Goal: Information Seeking & Learning: Learn about a topic

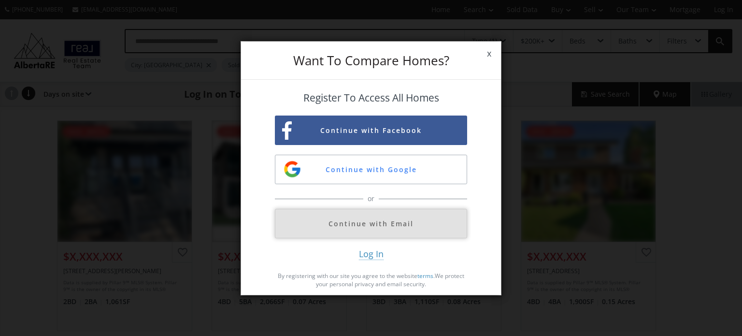
click at [355, 225] on button "Continue with Email" at bounding box center [371, 223] width 192 height 29
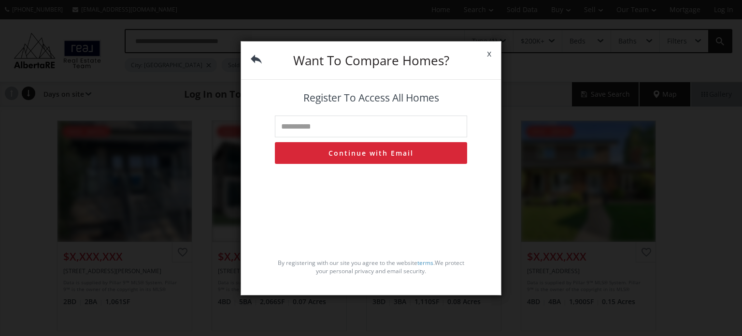
click at [334, 125] on input "text" at bounding box center [371, 126] width 192 height 22
type input "**********"
click at [356, 156] on button "Continue with Email" at bounding box center [371, 153] width 192 height 22
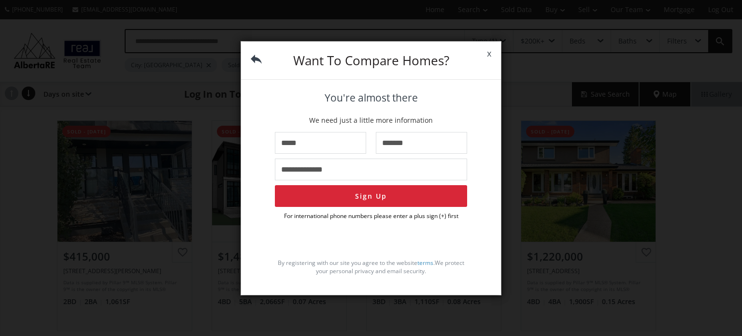
click at [487, 51] on span "x" at bounding box center [489, 53] width 24 height 27
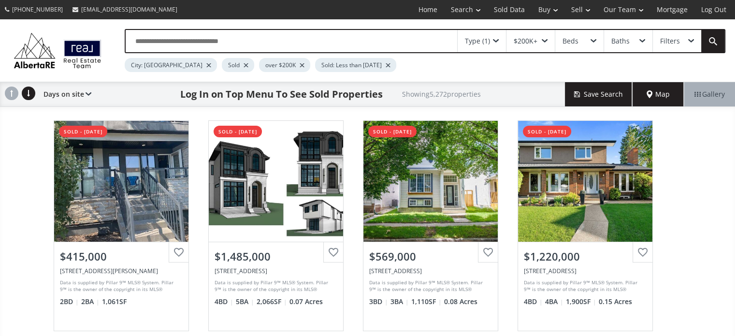
click at [230, 41] on input "text" at bounding box center [291, 41] width 331 height 22
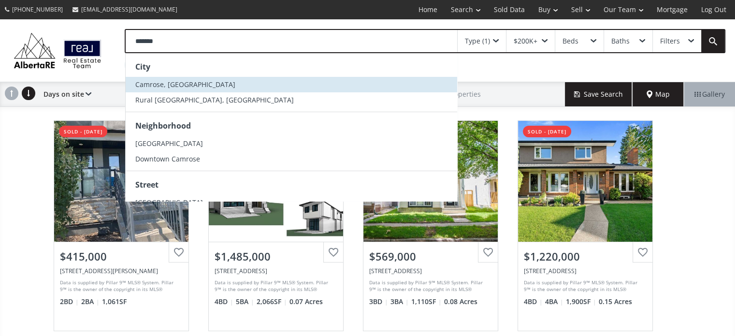
type input "*******"
click at [151, 81] on span "Camrose, [GEOGRAPHIC_DATA]" at bounding box center [185, 84] width 100 height 9
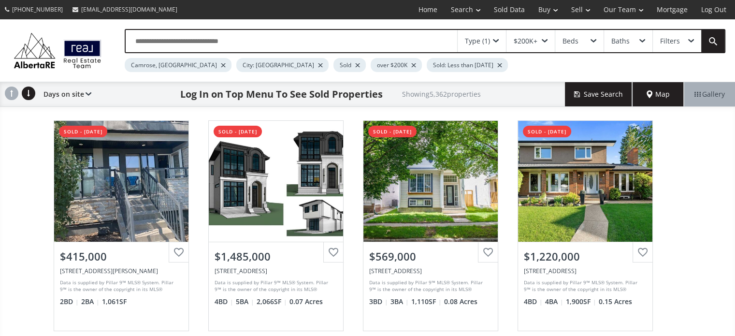
click at [318, 65] on div at bounding box center [320, 65] width 5 height 4
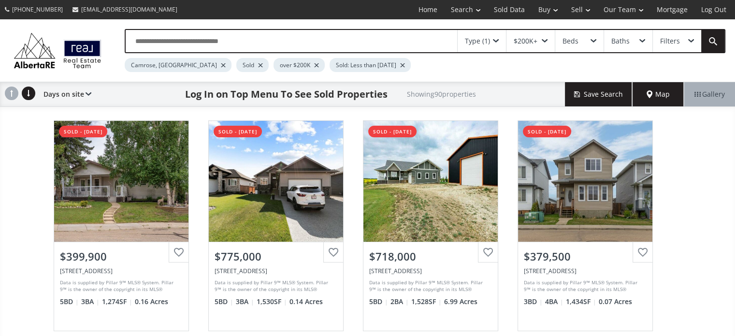
click at [273, 62] on div "over $200K" at bounding box center [298, 65] width 51 height 14
click at [314, 63] on div at bounding box center [316, 65] width 5 height 4
click at [344, 63] on div at bounding box center [346, 65] width 5 height 4
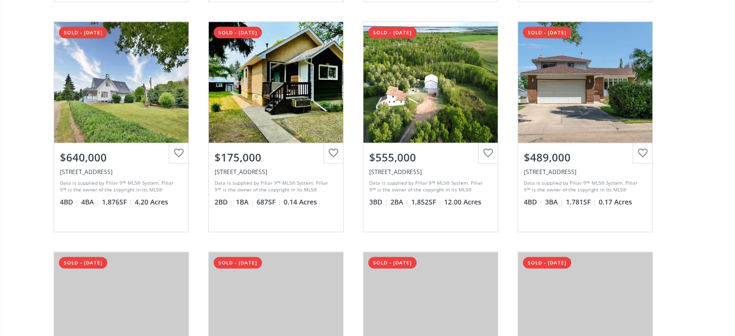
scroll to position [1256, 0]
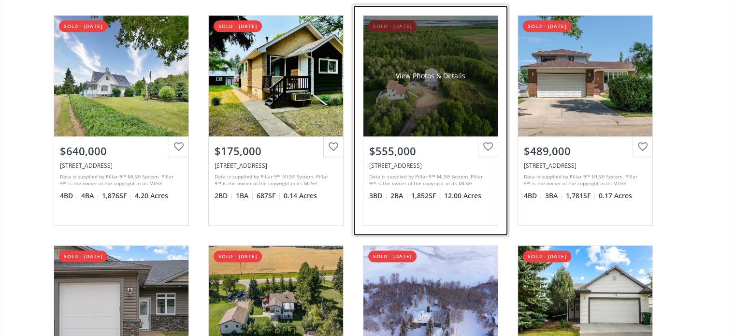
click at [443, 96] on div "View Photos & Details" at bounding box center [430, 75] width 134 height 121
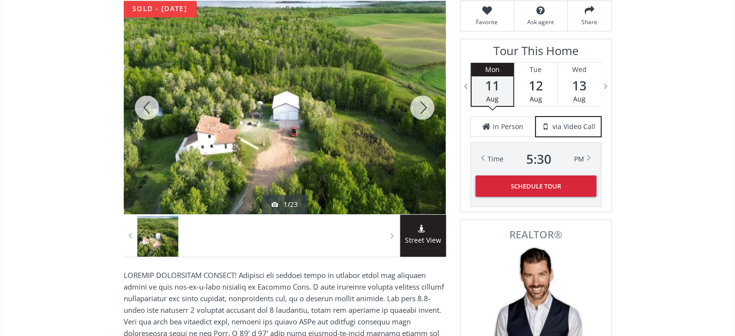
scroll to position [145, 0]
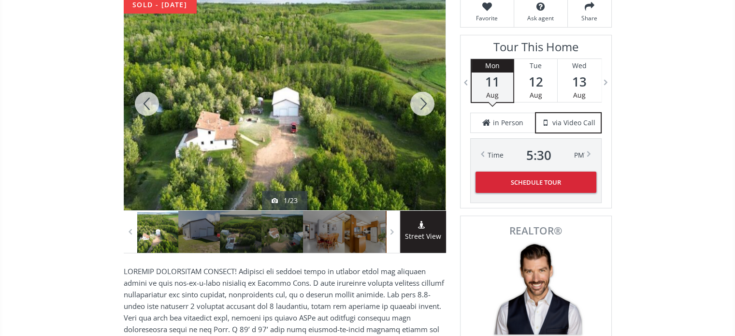
click at [430, 113] on div at bounding box center [422, 103] width 46 height 213
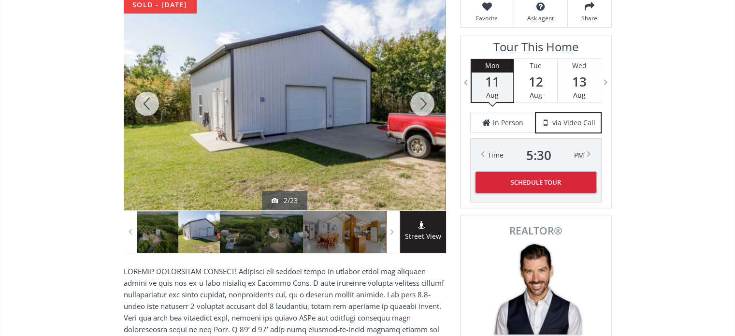
click at [430, 113] on div at bounding box center [422, 103] width 46 height 213
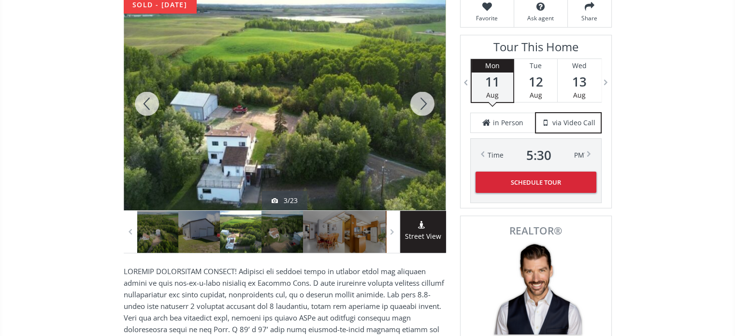
click at [430, 113] on div at bounding box center [422, 103] width 46 height 213
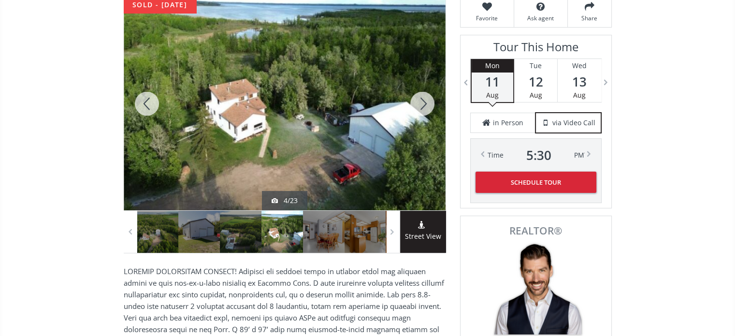
click at [430, 113] on div at bounding box center [422, 103] width 46 height 213
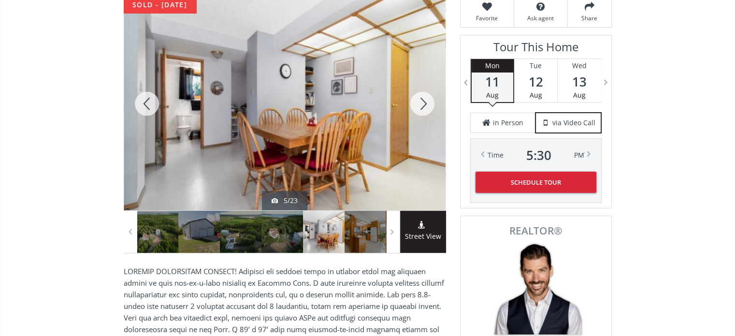
click at [430, 113] on div at bounding box center [422, 103] width 46 height 213
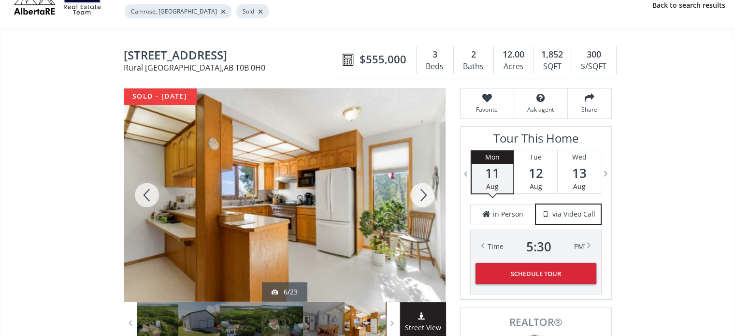
scroll to position [48, 0]
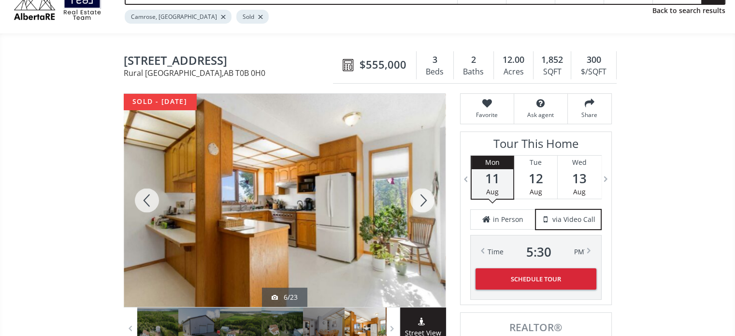
click at [426, 200] on div at bounding box center [422, 200] width 46 height 213
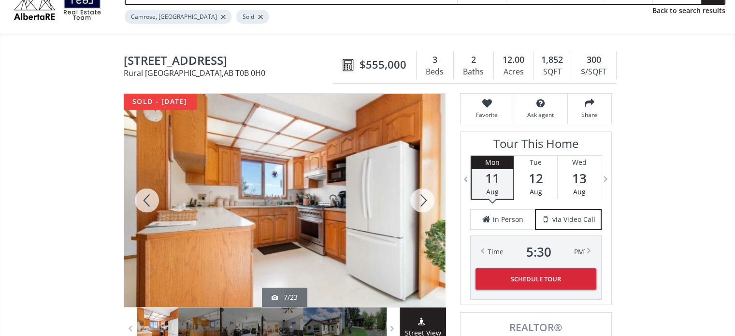
click at [426, 200] on div at bounding box center [422, 200] width 46 height 213
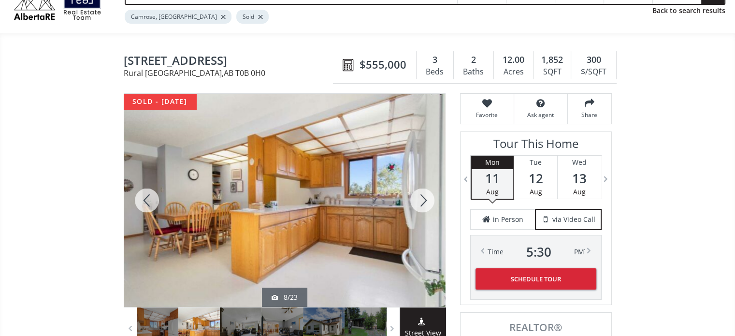
click at [426, 200] on div at bounding box center [422, 200] width 46 height 213
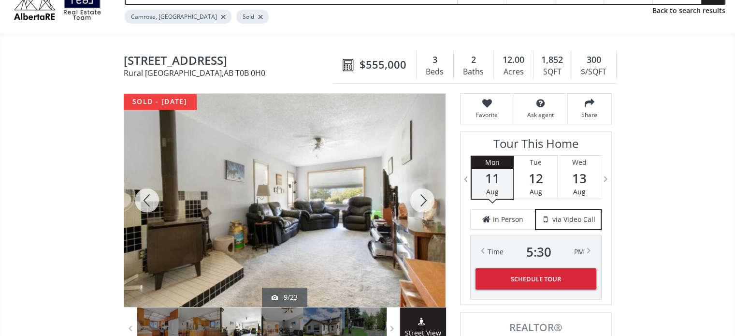
click at [426, 200] on div at bounding box center [422, 200] width 46 height 213
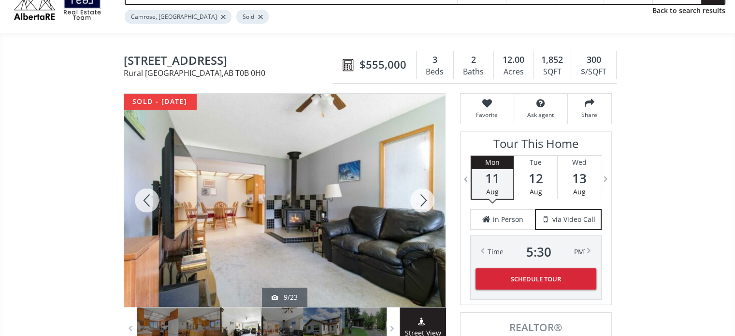
click at [426, 200] on div at bounding box center [422, 200] width 46 height 213
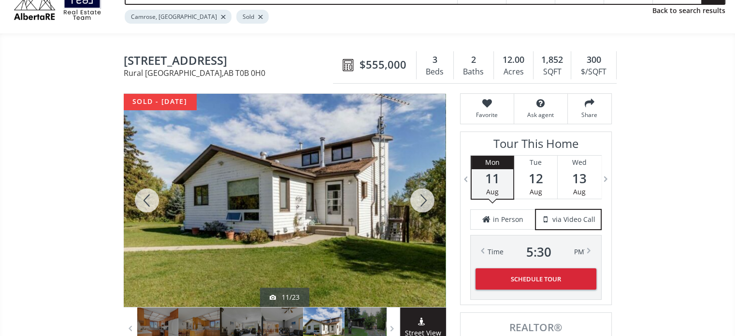
click at [426, 200] on div at bounding box center [422, 200] width 46 height 213
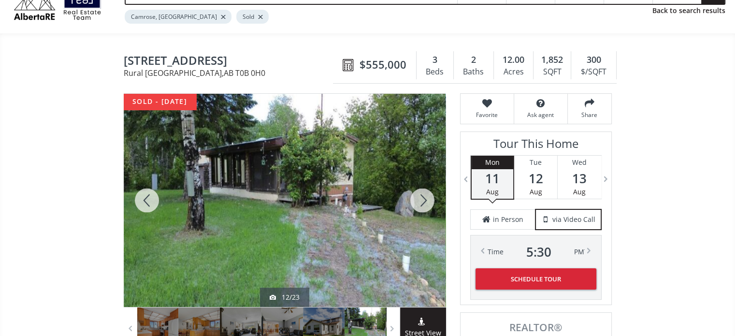
click at [426, 200] on div at bounding box center [422, 200] width 46 height 213
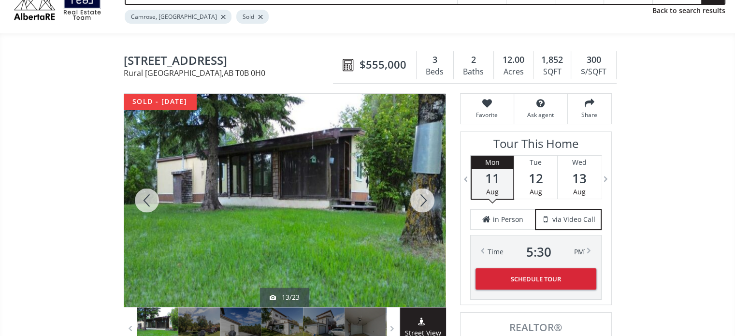
click at [426, 200] on div at bounding box center [422, 200] width 46 height 213
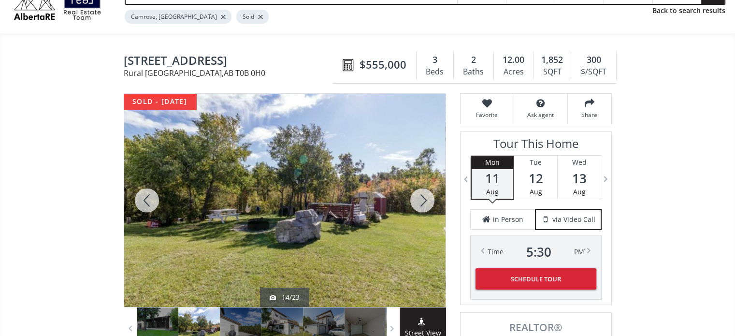
click at [426, 200] on div at bounding box center [422, 200] width 46 height 213
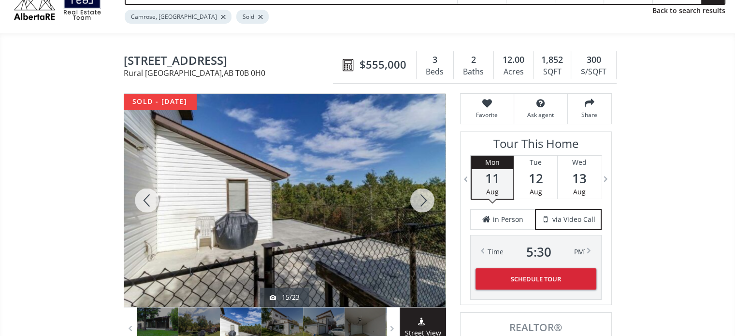
click at [426, 200] on div at bounding box center [422, 200] width 46 height 213
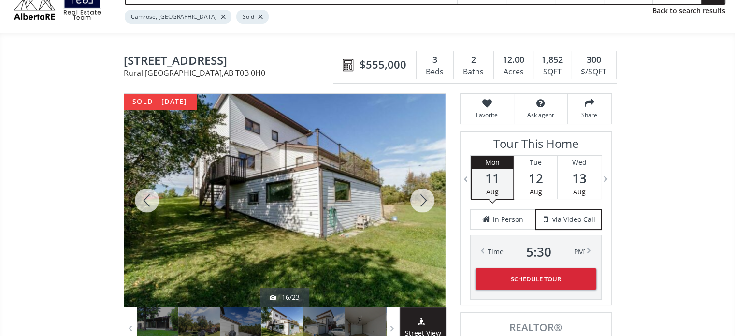
click at [426, 200] on div at bounding box center [422, 200] width 46 height 213
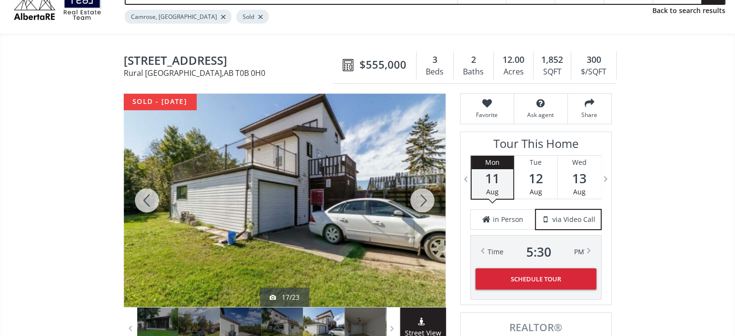
click at [426, 200] on div at bounding box center [422, 200] width 46 height 213
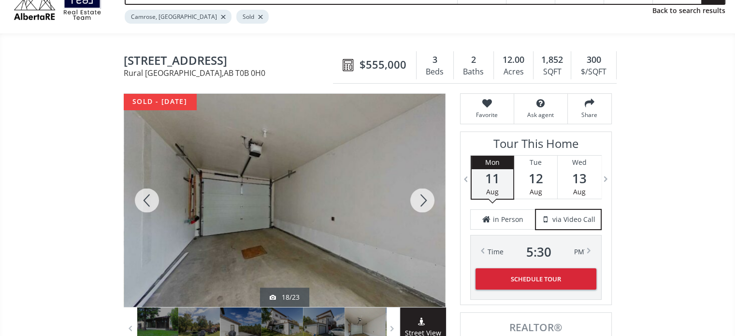
click at [426, 200] on div at bounding box center [422, 200] width 46 height 213
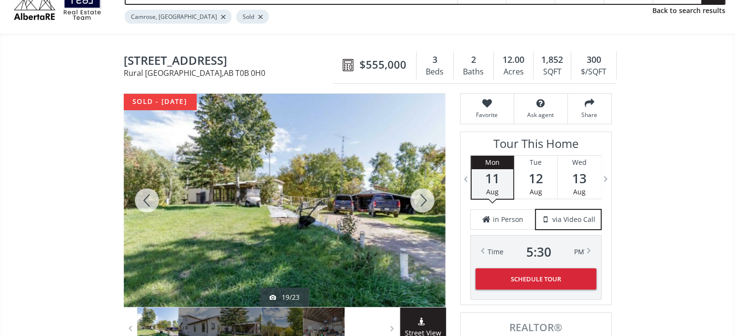
click at [426, 200] on div at bounding box center [422, 200] width 46 height 213
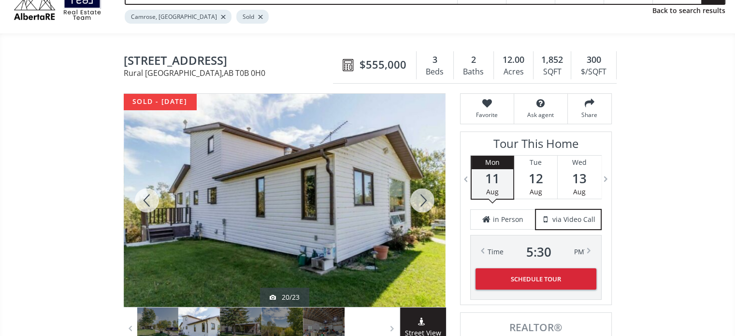
click at [426, 200] on div at bounding box center [422, 200] width 46 height 213
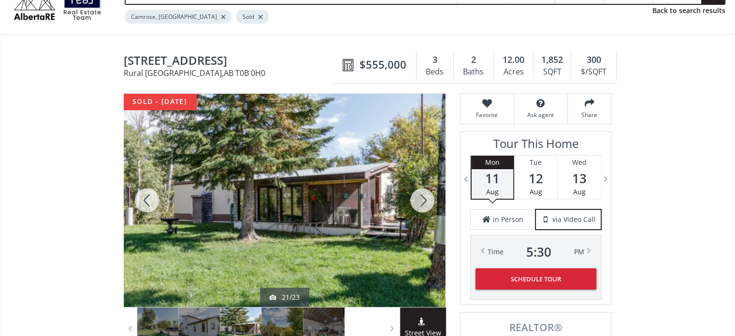
click at [426, 200] on div at bounding box center [422, 200] width 46 height 213
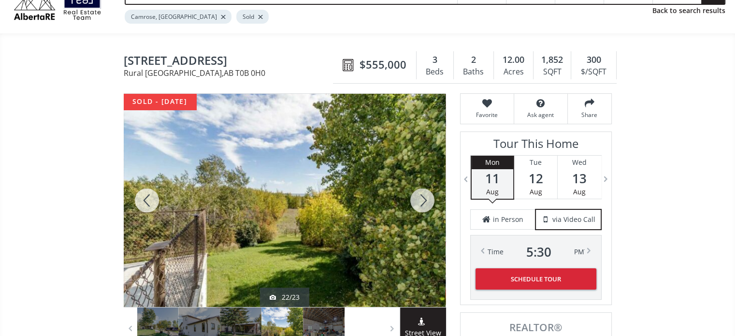
click at [426, 200] on div at bounding box center [422, 200] width 46 height 213
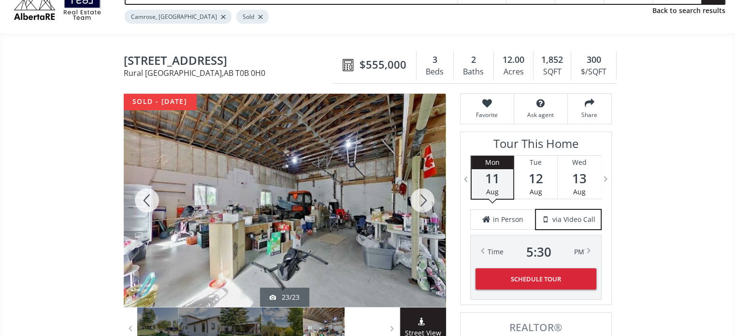
click at [426, 200] on div at bounding box center [422, 200] width 46 height 213
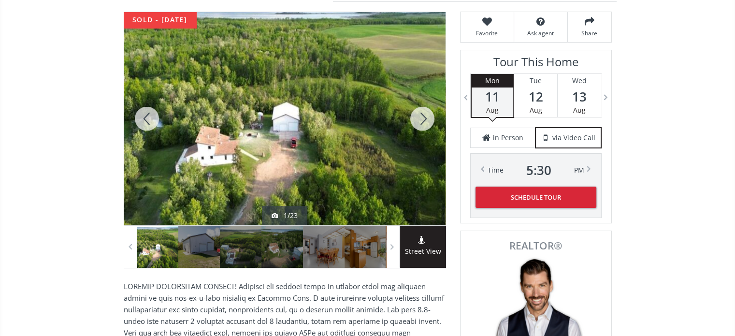
scroll to position [145, 0]
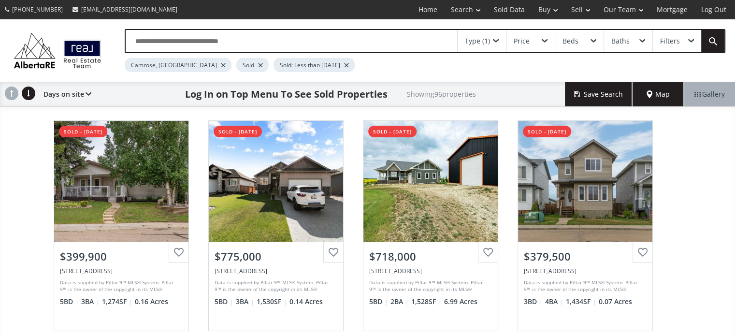
click at [344, 64] on div at bounding box center [346, 65] width 5 height 4
click at [497, 39] on span at bounding box center [496, 41] width 6 height 4
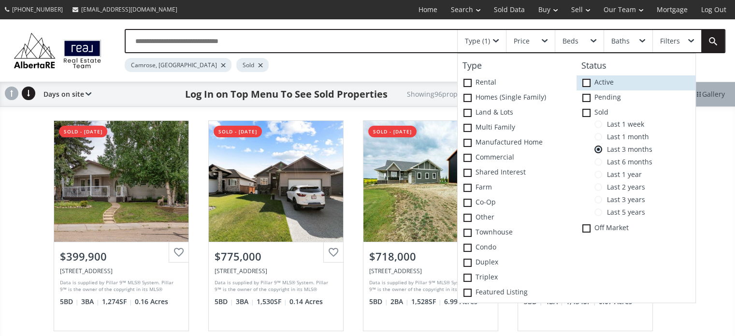
click at [587, 80] on span at bounding box center [586, 83] width 8 height 8
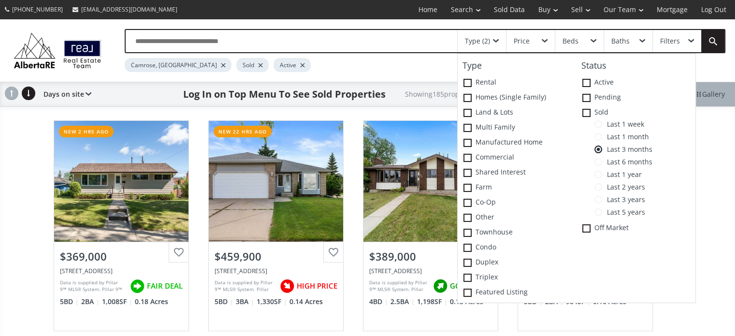
click at [412, 68] on div "Camrose, AB Sold Active" at bounding box center [389, 62] width 528 height 19
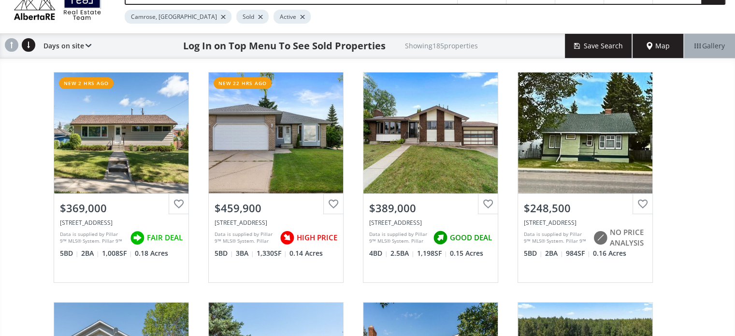
scroll to position [48, 0]
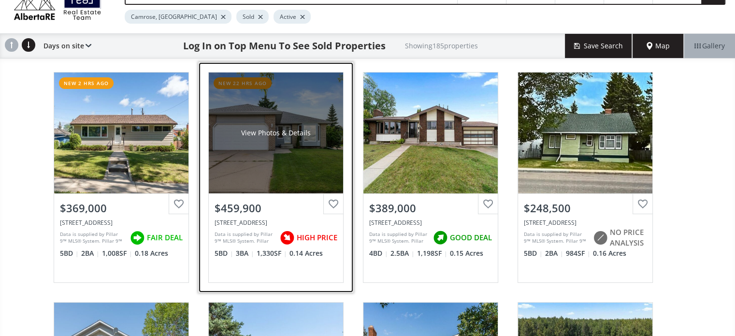
click at [287, 145] on div "View Photos & Details" at bounding box center [276, 132] width 134 height 121
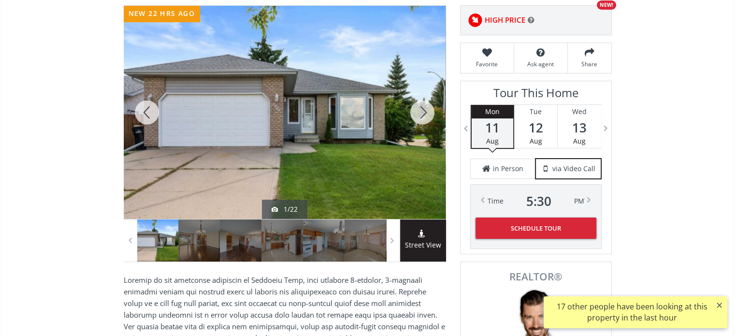
scroll to position [145, 0]
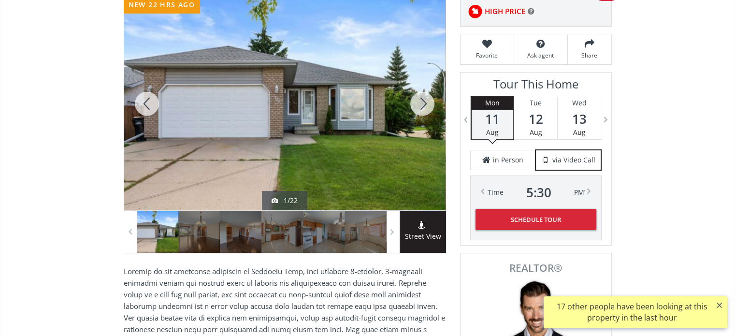
click at [414, 105] on div at bounding box center [422, 103] width 46 height 213
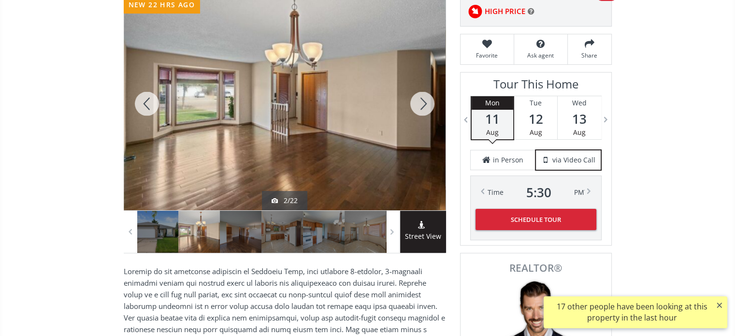
click at [414, 105] on div at bounding box center [422, 103] width 46 height 213
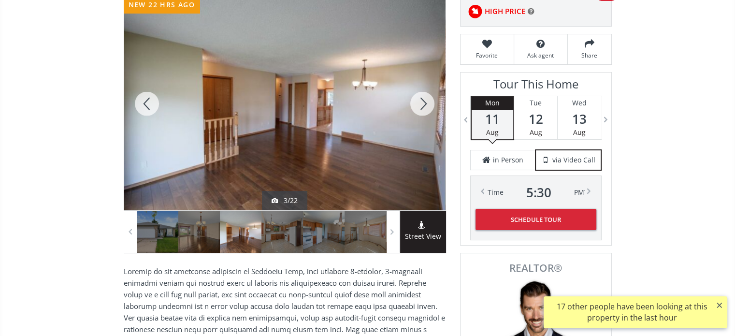
click at [414, 105] on div at bounding box center [422, 103] width 46 height 213
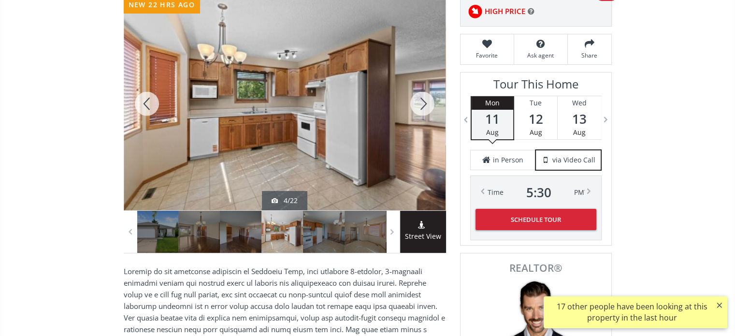
click at [414, 105] on div at bounding box center [422, 103] width 46 height 213
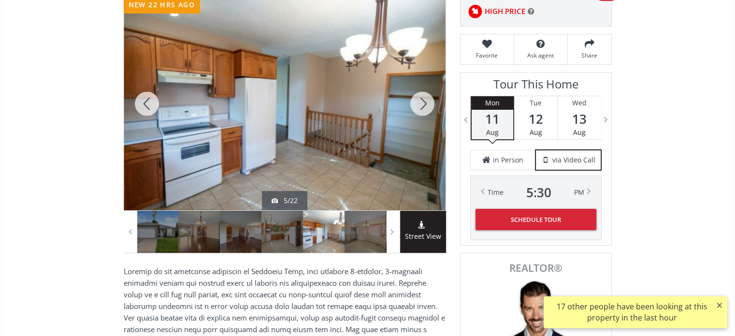
click at [414, 105] on div at bounding box center [422, 103] width 46 height 213
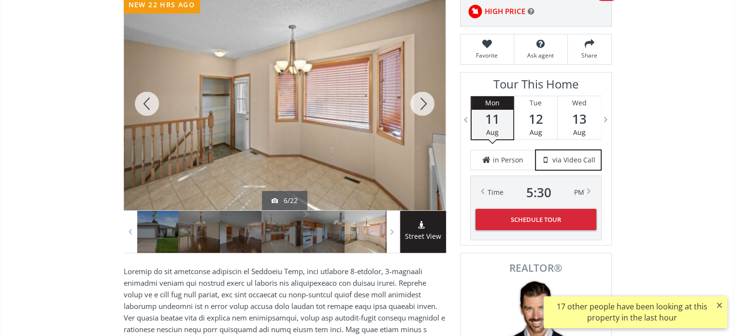
click at [414, 105] on div at bounding box center [422, 103] width 46 height 213
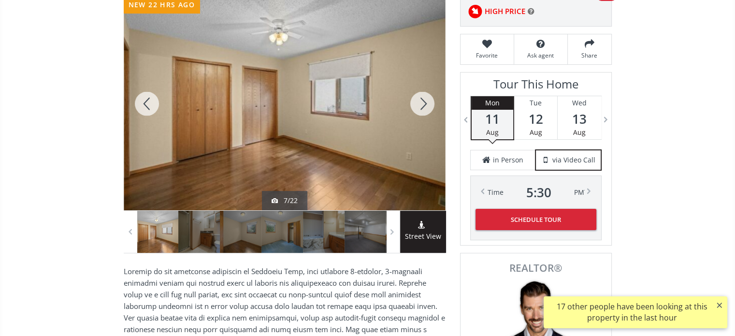
click at [414, 105] on div at bounding box center [422, 103] width 46 height 213
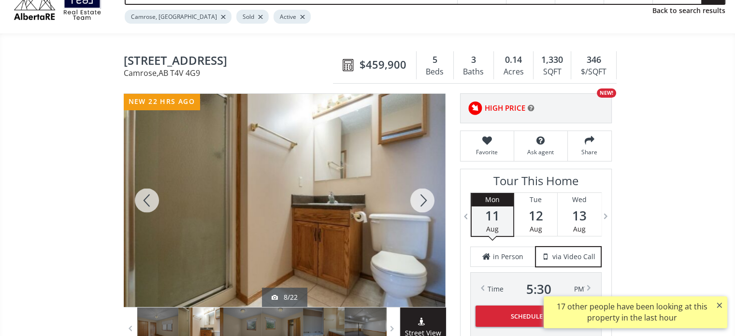
scroll to position [97, 0]
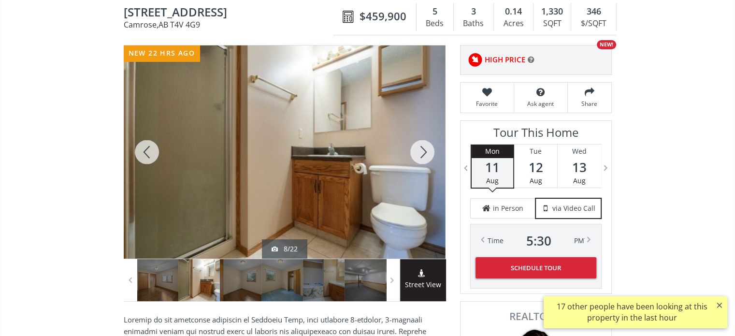
click at [423, 152] on div at bounding box center [422, 151] width 46 height 213
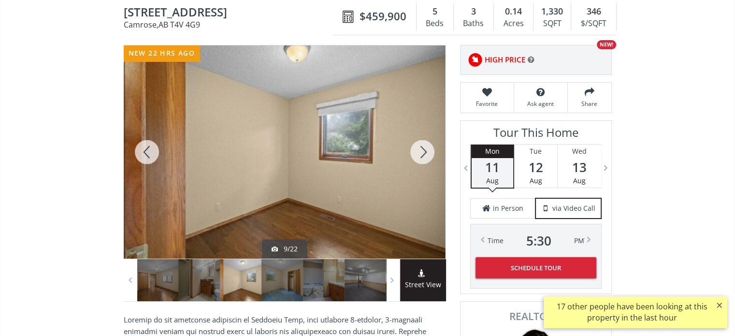
click at [423, 152] on div at bounding box center [422, 151] width 46 height 213
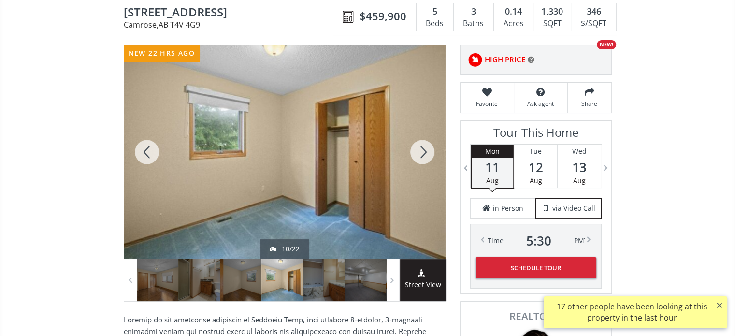
click at [423, 152] on div at bounding box center [422, 151] width 46 height 213
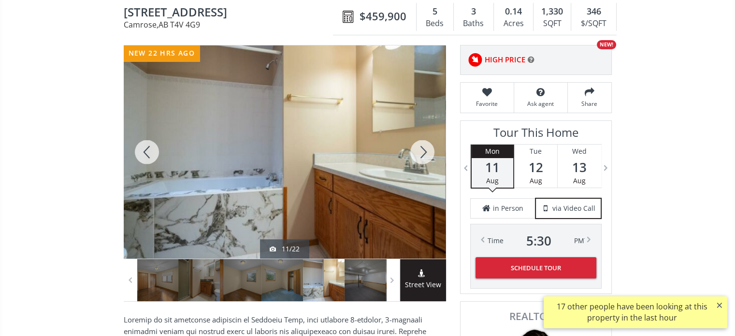
click at [423, 152] on div at bounding box center [422, 151] width 46 height 213
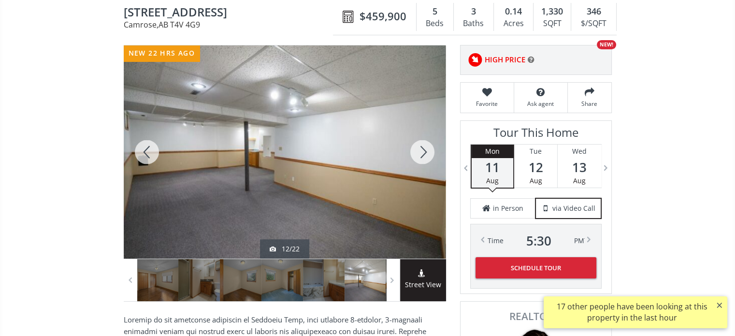
click at [423, 152] on div at bounding box center [422, 151] width 46 height 213
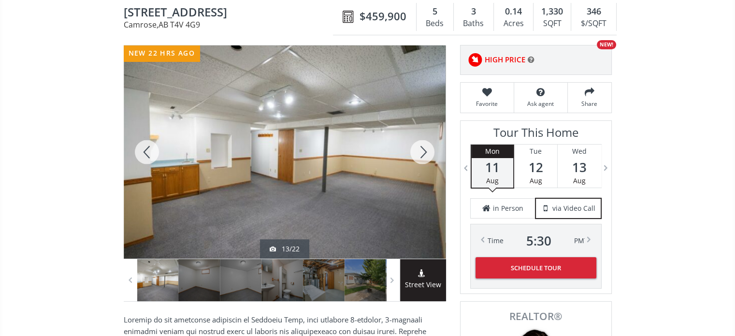
click at [423, 152] on div at bounding box center [422, 151] width 46 height 213
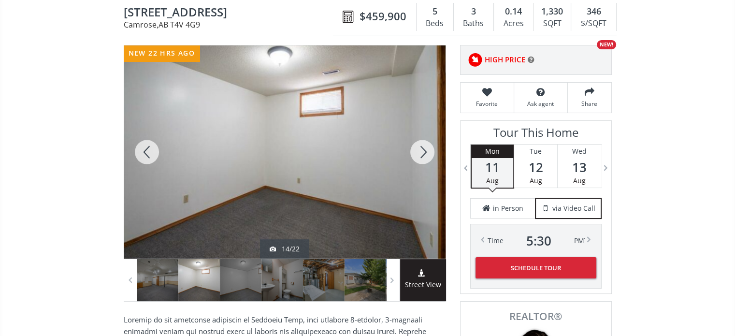
click at [423, 152] on div at bounding box center [422, 151] width 46 height 213
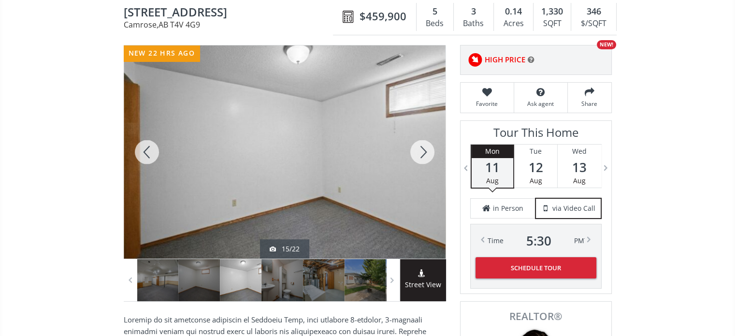
click at [423, 152] on div at bounding box center [422, 151] width 46 height 213
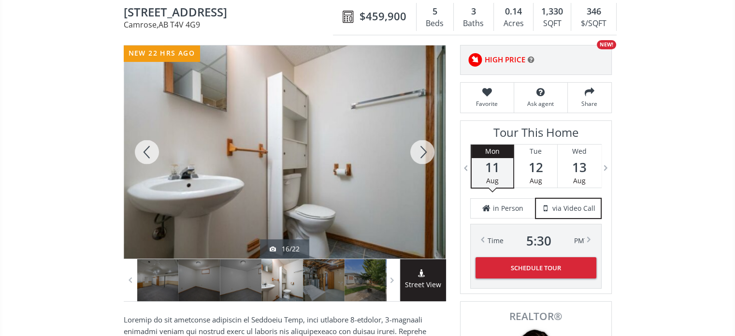
click at [423, 152] on div at bounding box center [422, 151] width 46 height 213
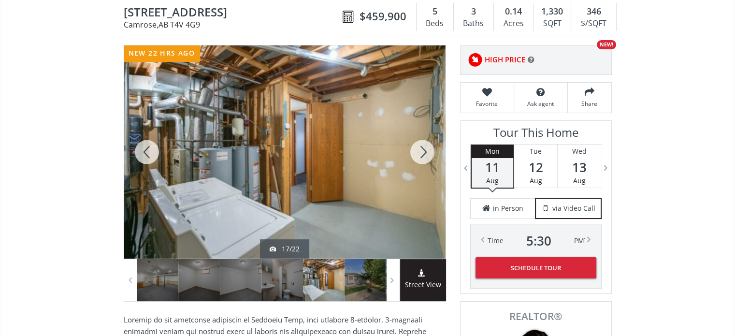
click at [423, 152] on div at bounding box center [422, 151] width 46 height 213
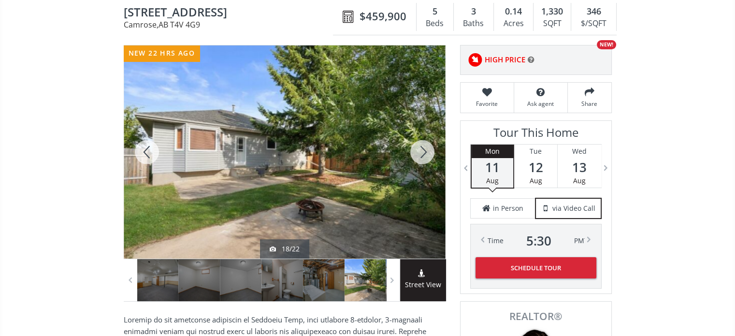
click at [423, 152] on div at bounding box center [422, 151] width 46 height 213
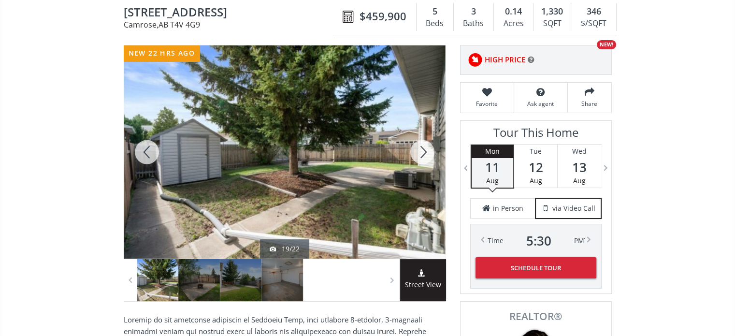
click at [423, 152] on div at bounding box center [422, 151] width 46 height 213
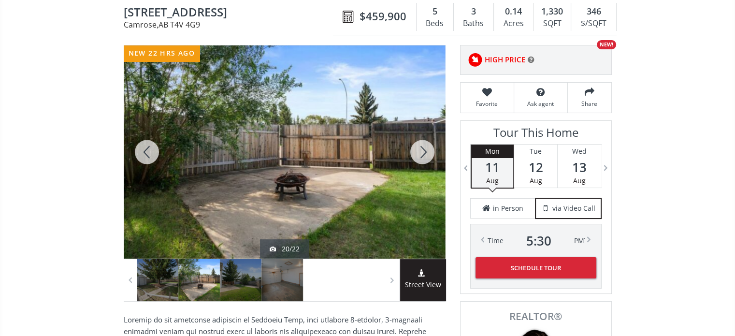
click at [423, 152] on div at bounding box center [422, 151] width 46 height 213
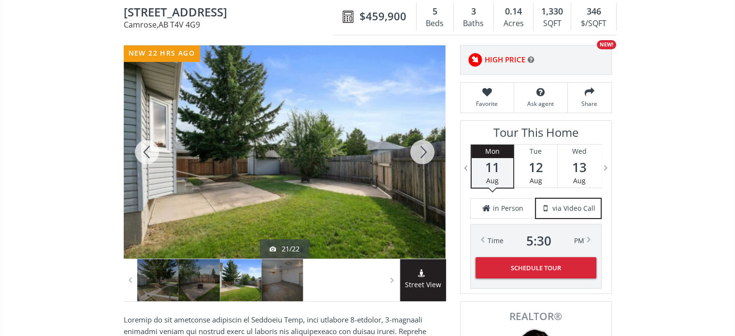
click at [423, 152] on div at bounding box center [422, 151] width 46 height 213
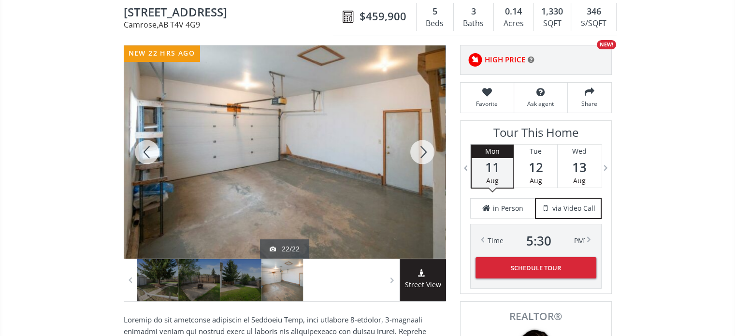
click at [423, 152] on div at bounding box center [422, 151] width 46 height 213
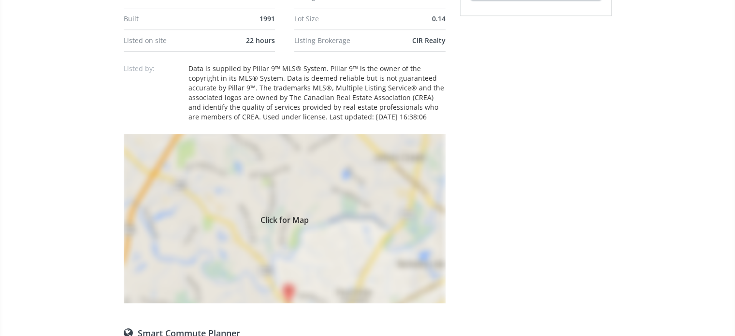
scroll to position [676, 0]
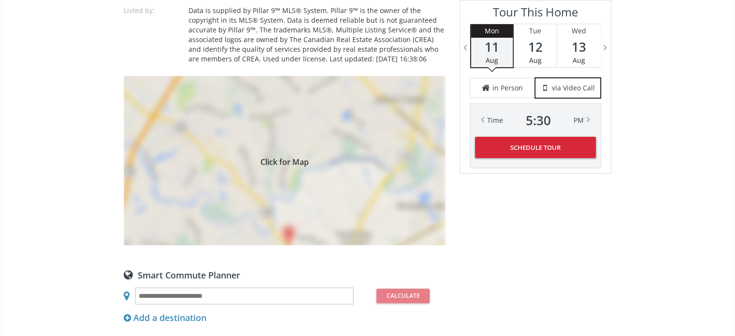
click at [312, 166] on div "Click for Map" at bounding box center [285, 160] width 322 height 169
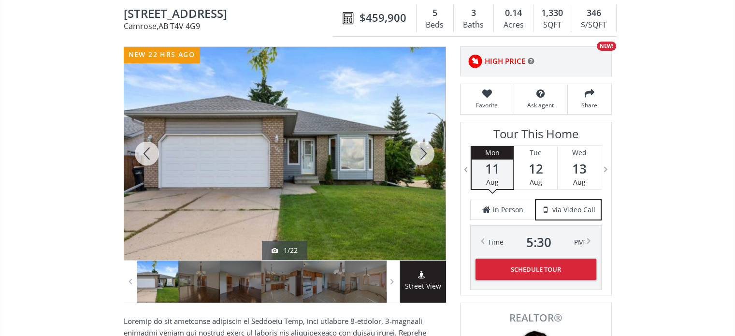
scroll to position [97, 0]
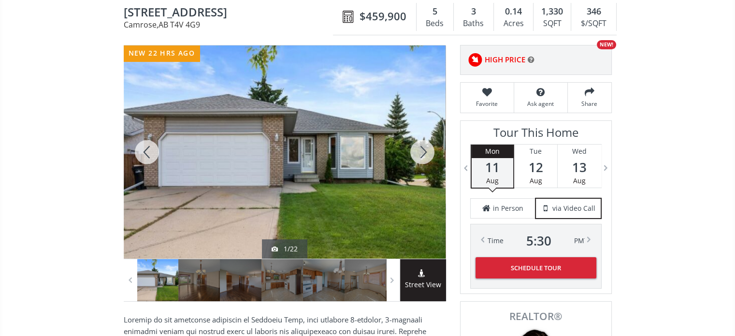
click at [418, 149] on div at bounding box center [422, 151] width 46 height 213
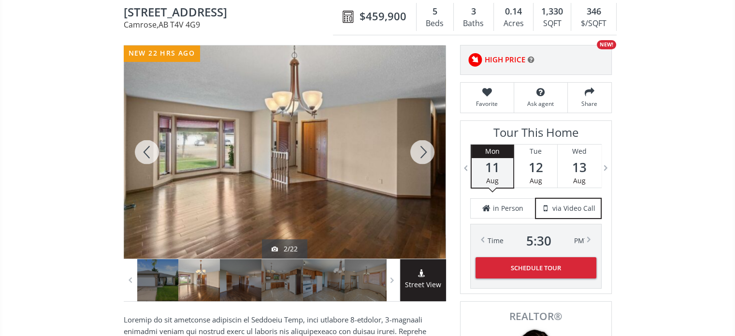
click at [422, 149] on div at bounding box center [422, 151] width 46 height 213
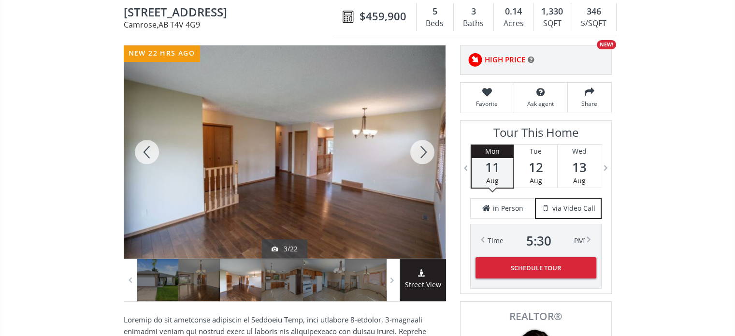
click at [422, 149] on div at bounding box center [422, 151] width 46 height 213
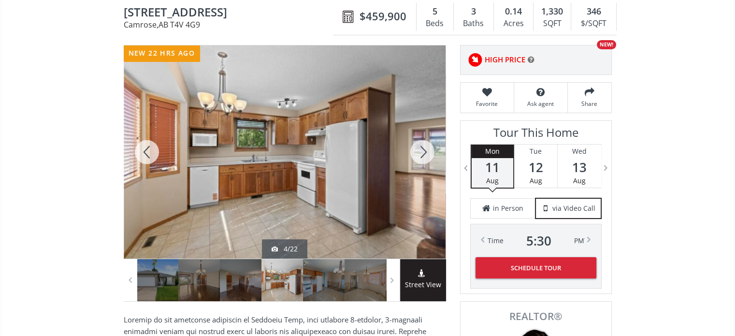
click at [422, 149] on div at bounding box center [422, 151] width 46 height 213
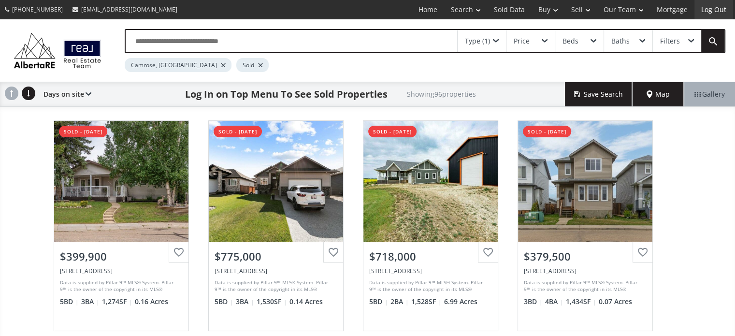
click at [711, 8] on link "Log Out" at bounding box center [713, 9] width 39 height 19
